Goal: Check status: Check status

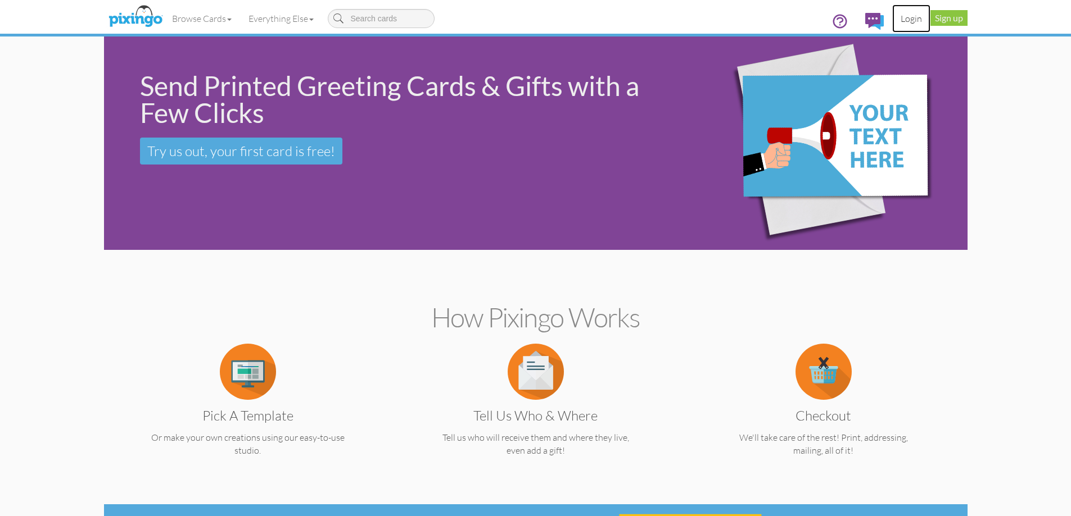
click at [907, 20] on link "Login" at bounding box center [911, 18] width 38 height 28
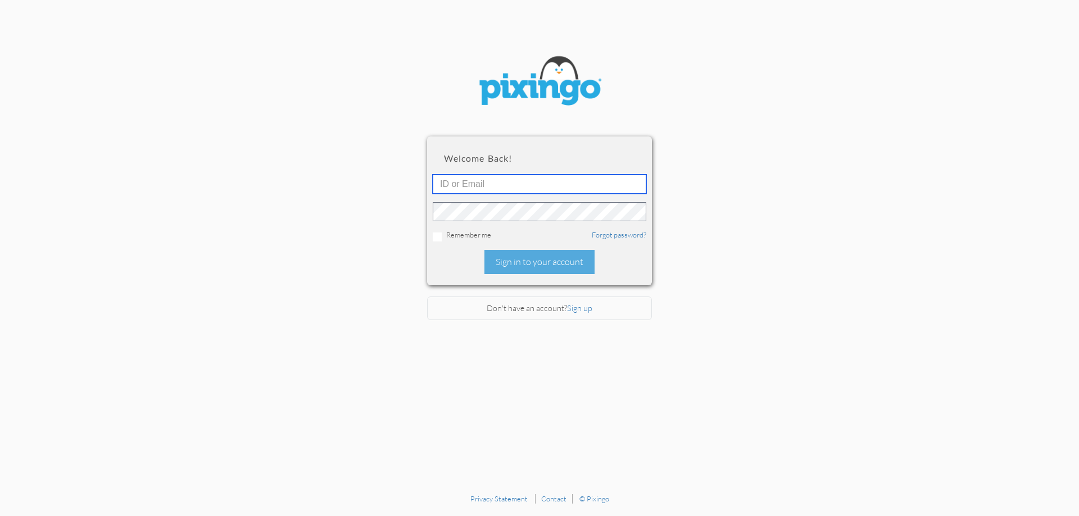
type input "[EMAIL_ADDRESS][DOMAIN_NAME]"
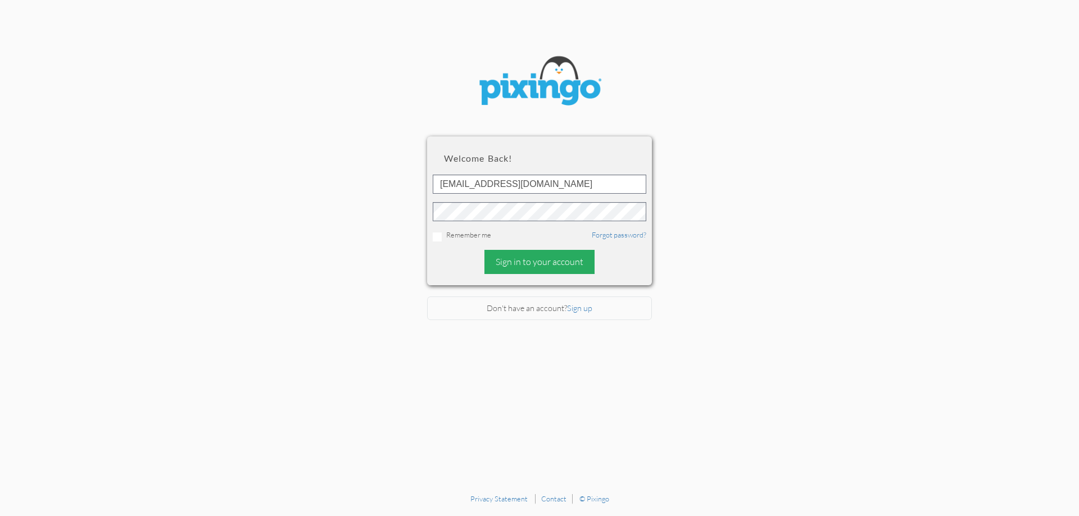
click at [553, 259] on div "Sign in to your account" at bounding box center [539, 262] width 110 height 24
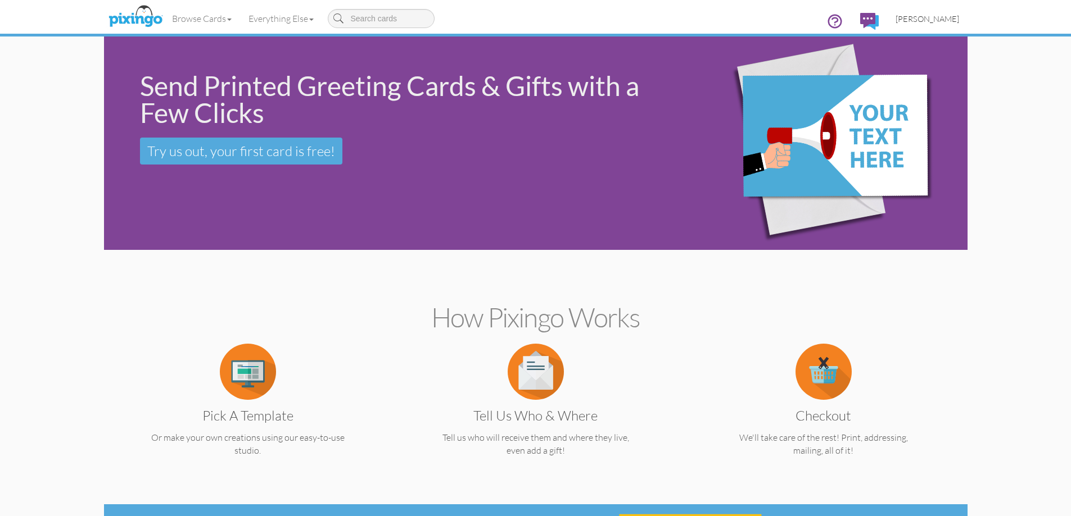
click at [927, 20] on span "[PERSON_NAME]" at bounding box center [927, 19] width 64 height 10
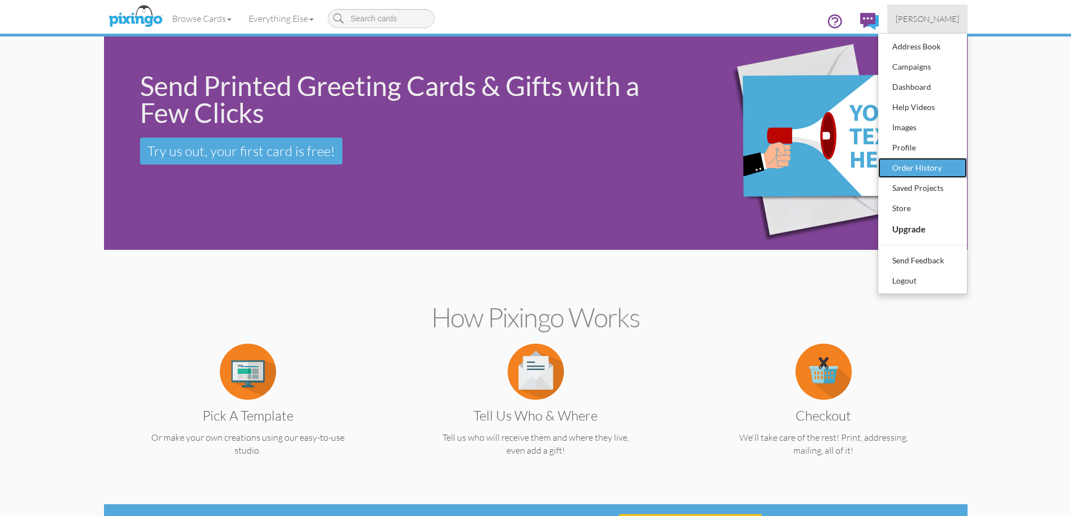
click at [905, 169] on div "Order History" at bounding box center [922, 168] width 66 height 17
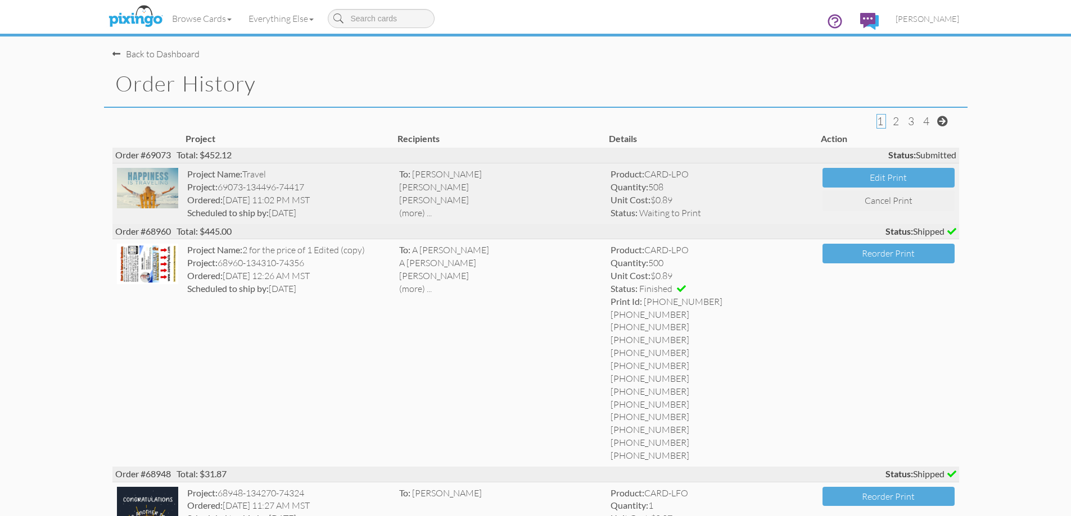
click at [139, 192] on img at bounding box center [148, 188] width 62 height 40
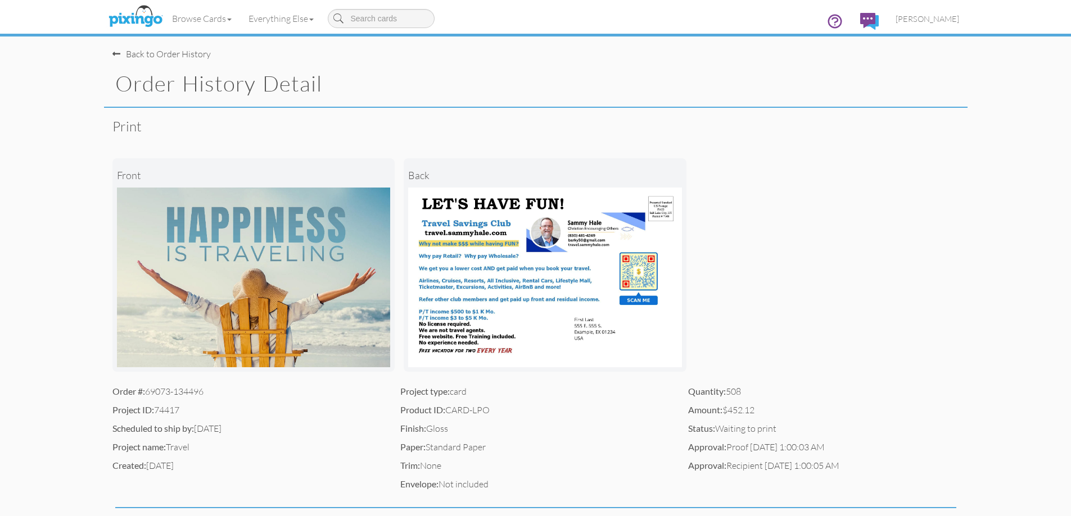
click at [534, 329] on img at bounding box center [545, 278] width 274 height 180
